Goal: Transaction & Acquisition: Book appointment/travel/reservation

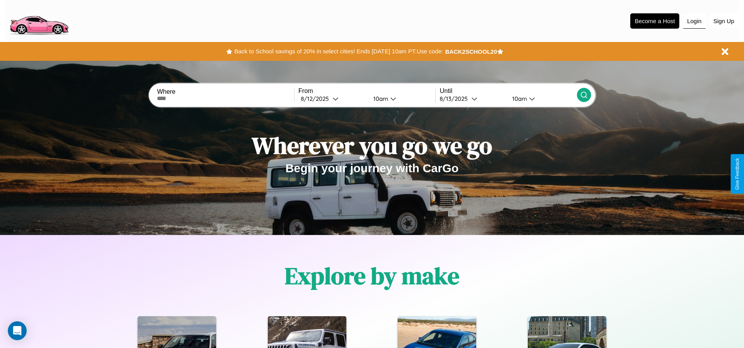
click at [695, 21] on button "Login" at bounding box center [695, 21] width 22 height 15
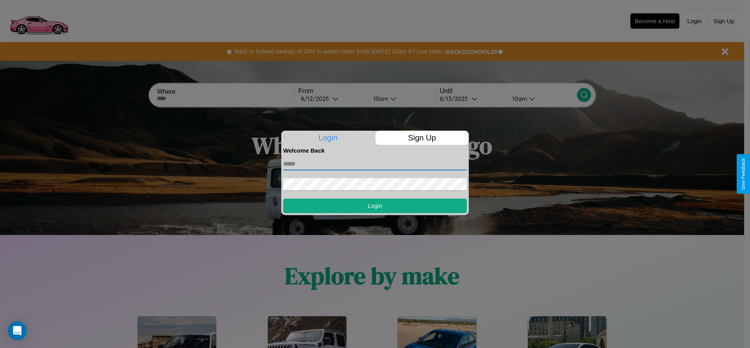
click at [375, 164] on input "text" at bounding box center [375, 164] width 184 height 13
type input "**********"
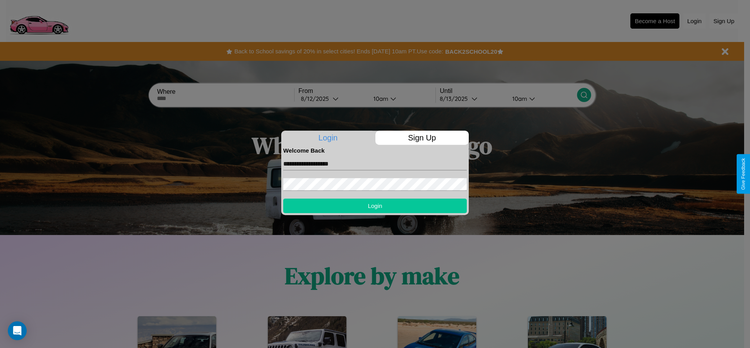
click at [375, 206] on button "Login" at bounding box center [375, 206] width 184 height 15
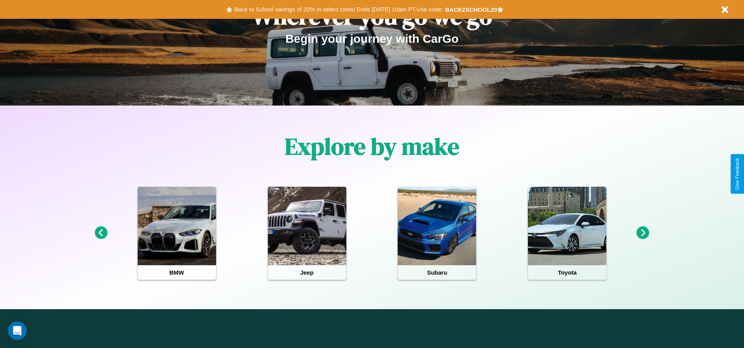
scroll to position [163, 0]
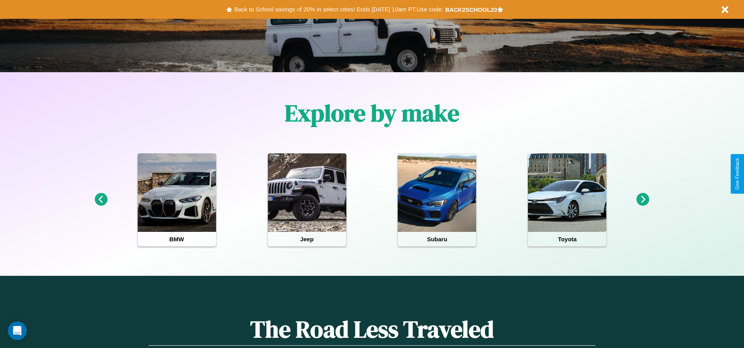
click at [643, 200] on icon at bounding box center [643, 199] width 13 height 13
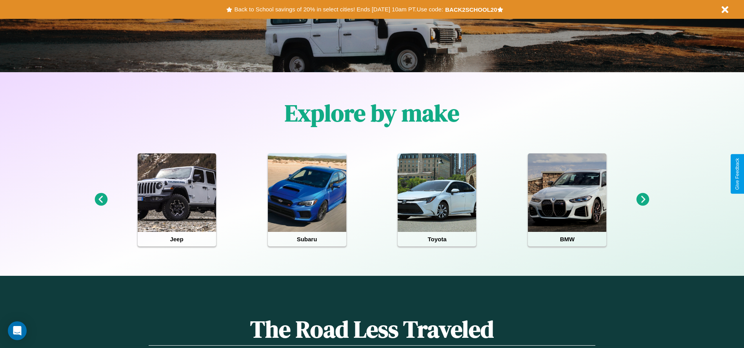
click at [643, 200] on icon at bounding box center [643, 199] width 13 height 13
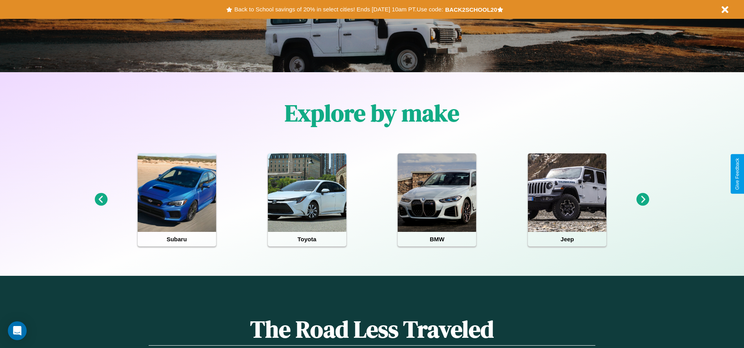
click at [643, 200] on icon at bounding box center [643, 199] width 13 height 13
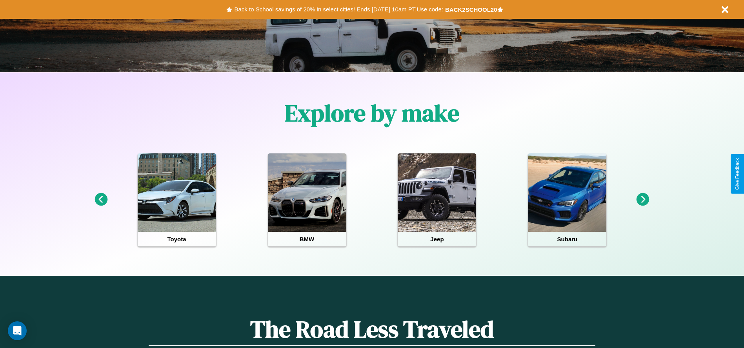
click at [643, 200] on icon at bounding box center [643, 199] width 13 height 13
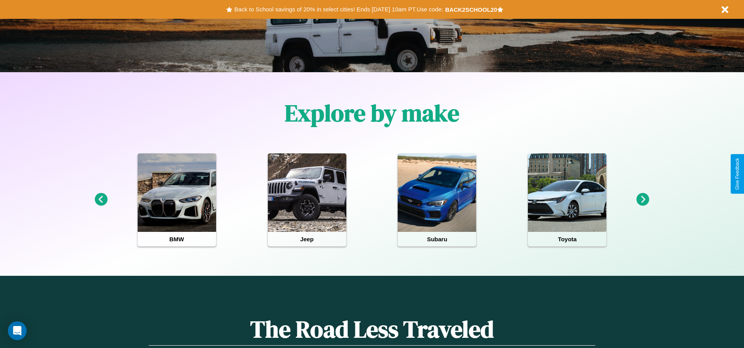
click at [643, 200] on icon at bounding box center [643, 199] width 13 height 13
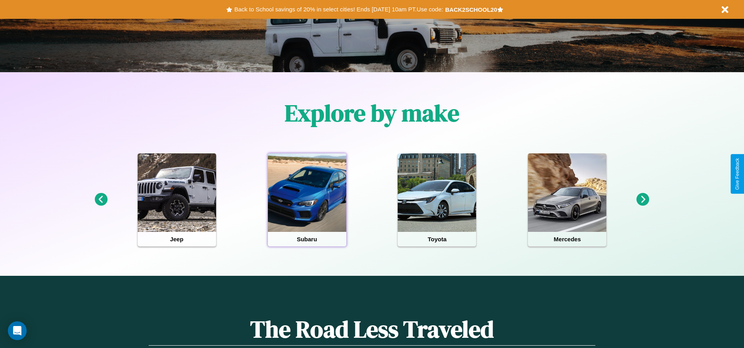
click at [307, 200] on div at bounding box center [307, 192] width 78 height 78
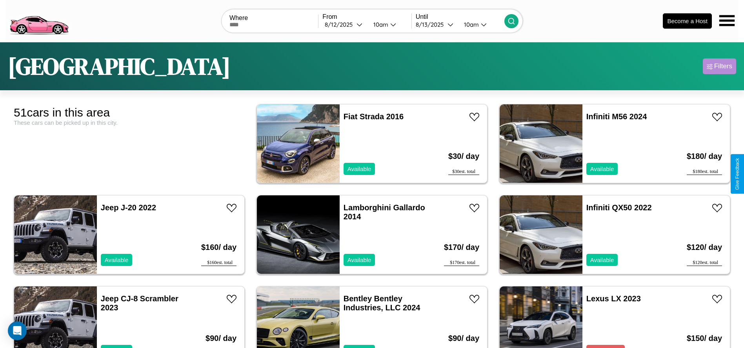
click at [720, 66] on div "Filters" at bounding box center [724, 66] width 18 height 8
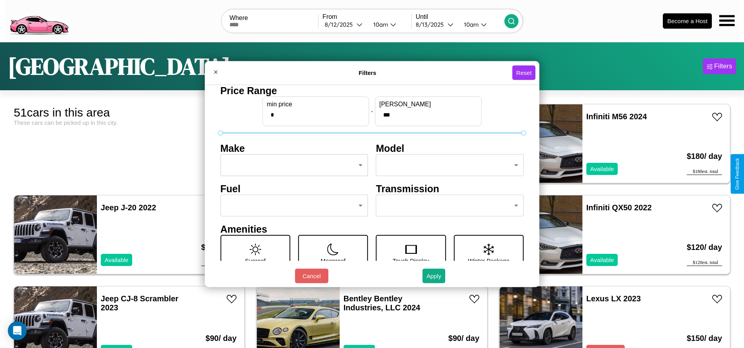
click at [292, 165] on body "CarGo Where From [DATE] 10am Until [DATE] 10am Become a Host [GEOGRAPHIC_DATA] …" at bounding box center [372, 198] width 744 height 397
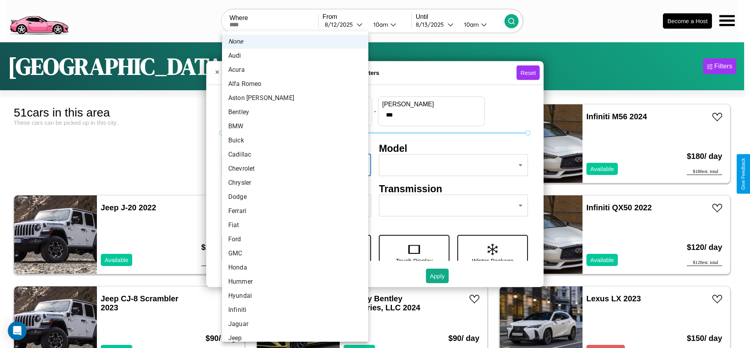
click at [292, 140] on li "Buick" at bounding box center [295, 140] width 146 height 14
type input "*****"
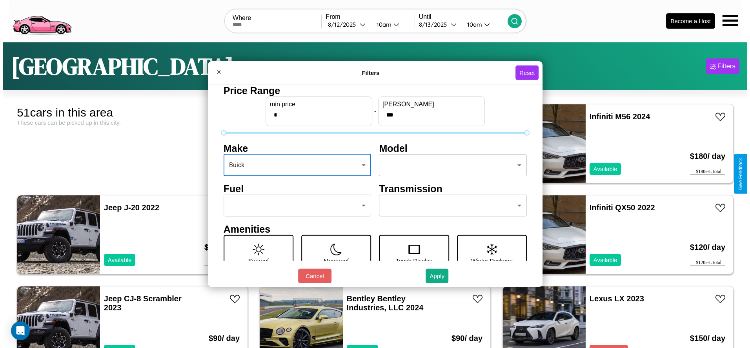
scroll to position [33, 0]
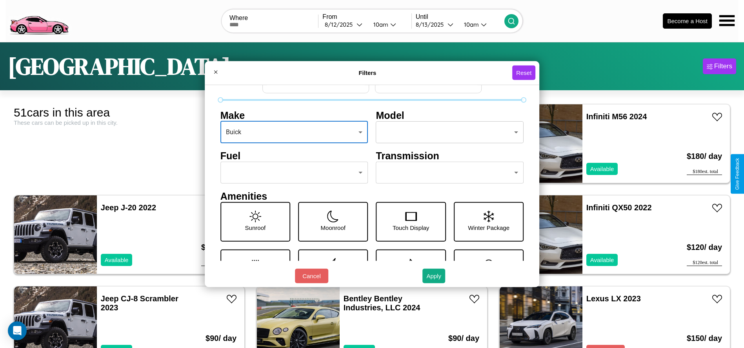
click at [446, 173] on body "CarGo Where From [DATE] 10am Until [DATE] 10am Become a Host [GEOGRAPHIC_DATA] …" at bounding box center [372, 198] width 744 height 397
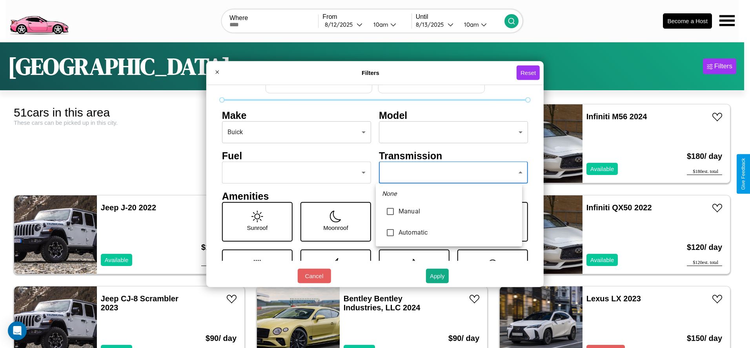
type input "*********"
click at [449, 173] on div at bounding box center [375, 174] width 750 height 348
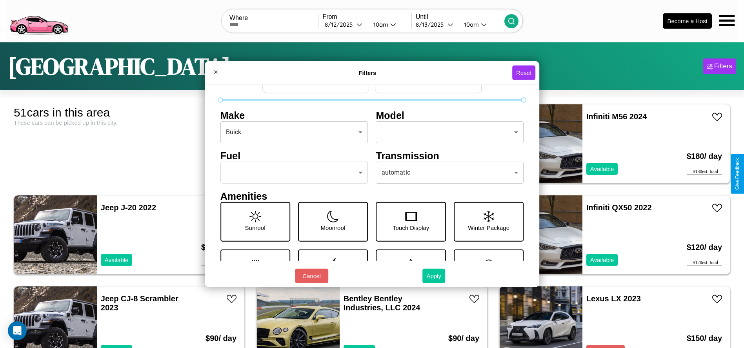
click at [434, 276] on button "Apply" at bounding box center [434, 276] width 23 height 15
